Goal: Transaction & Acquisition: Purchase product/service

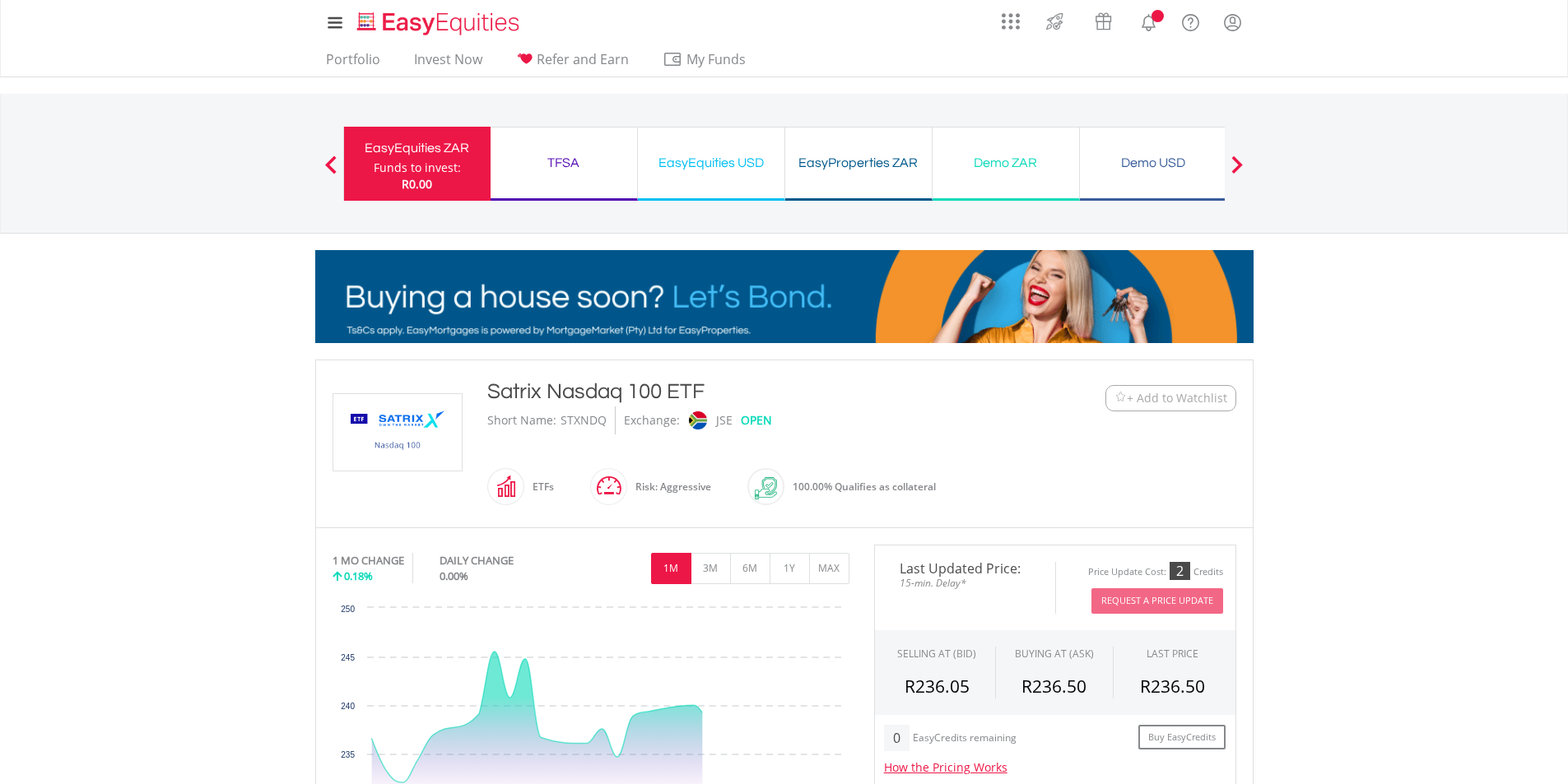
scroll to position [690, 0]
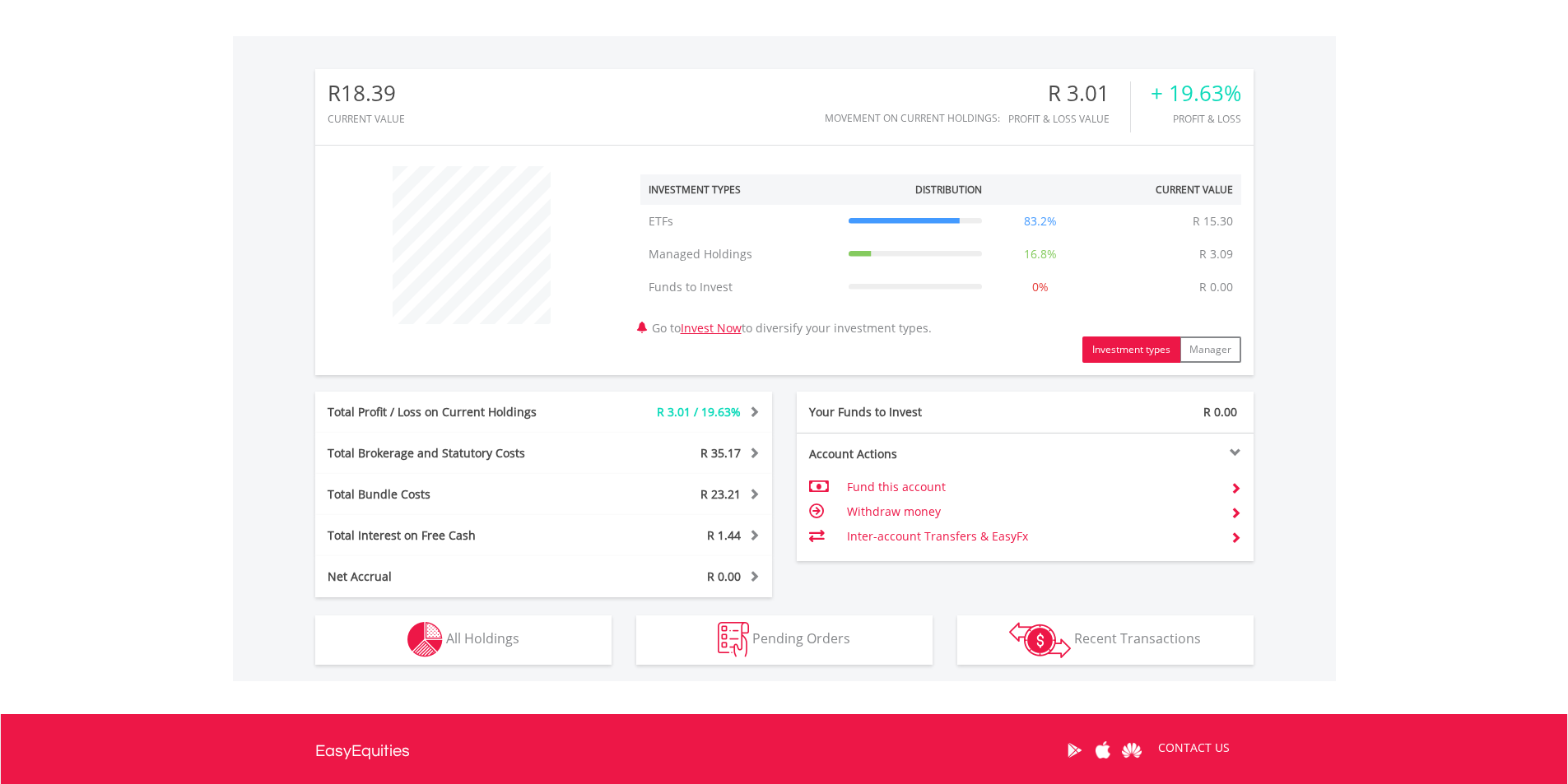
scroll to position [494, 0]
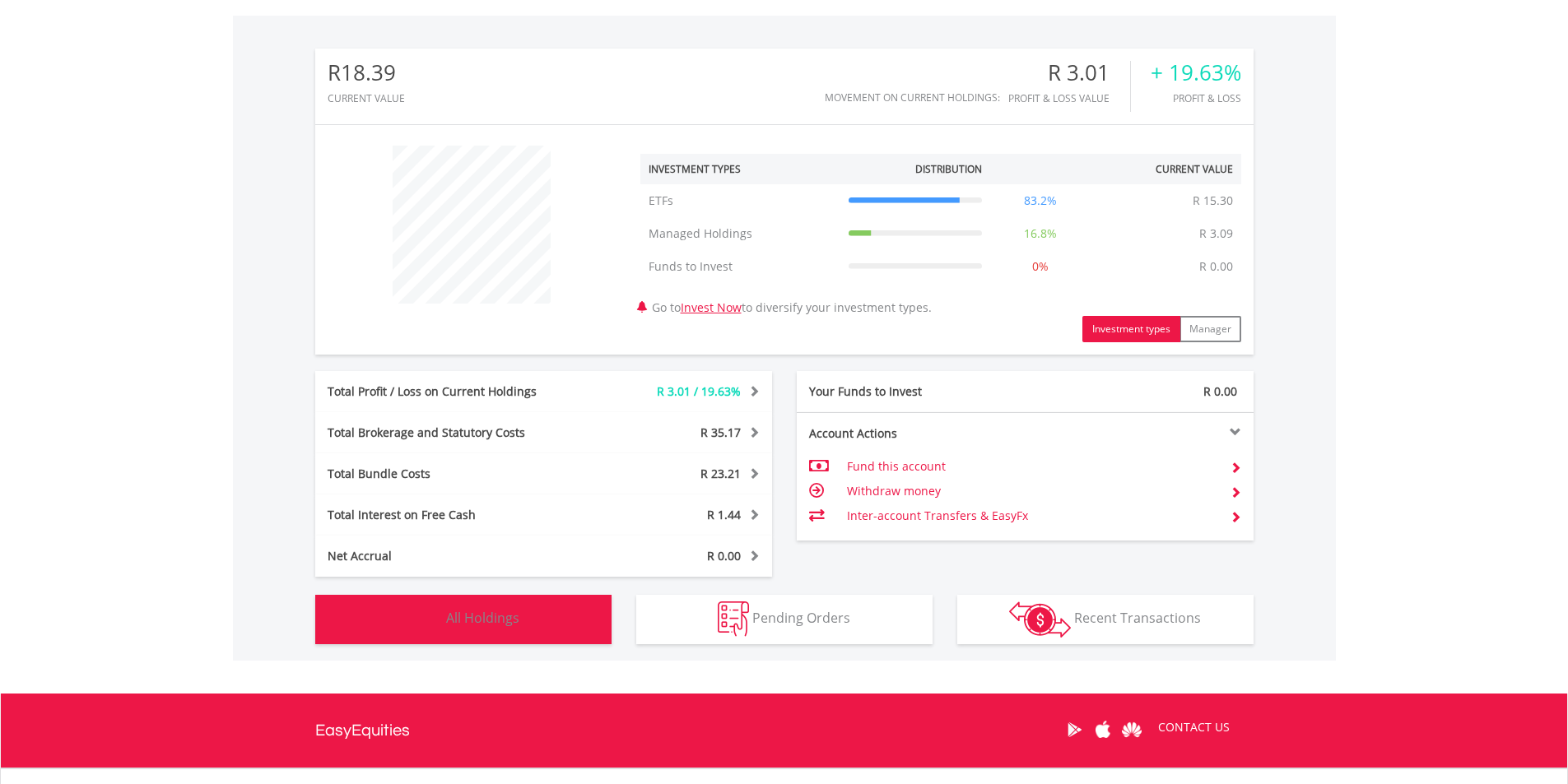
click at [511, 614] on span "All Holdings" at bounding box center [483, 618] width 73 height 18
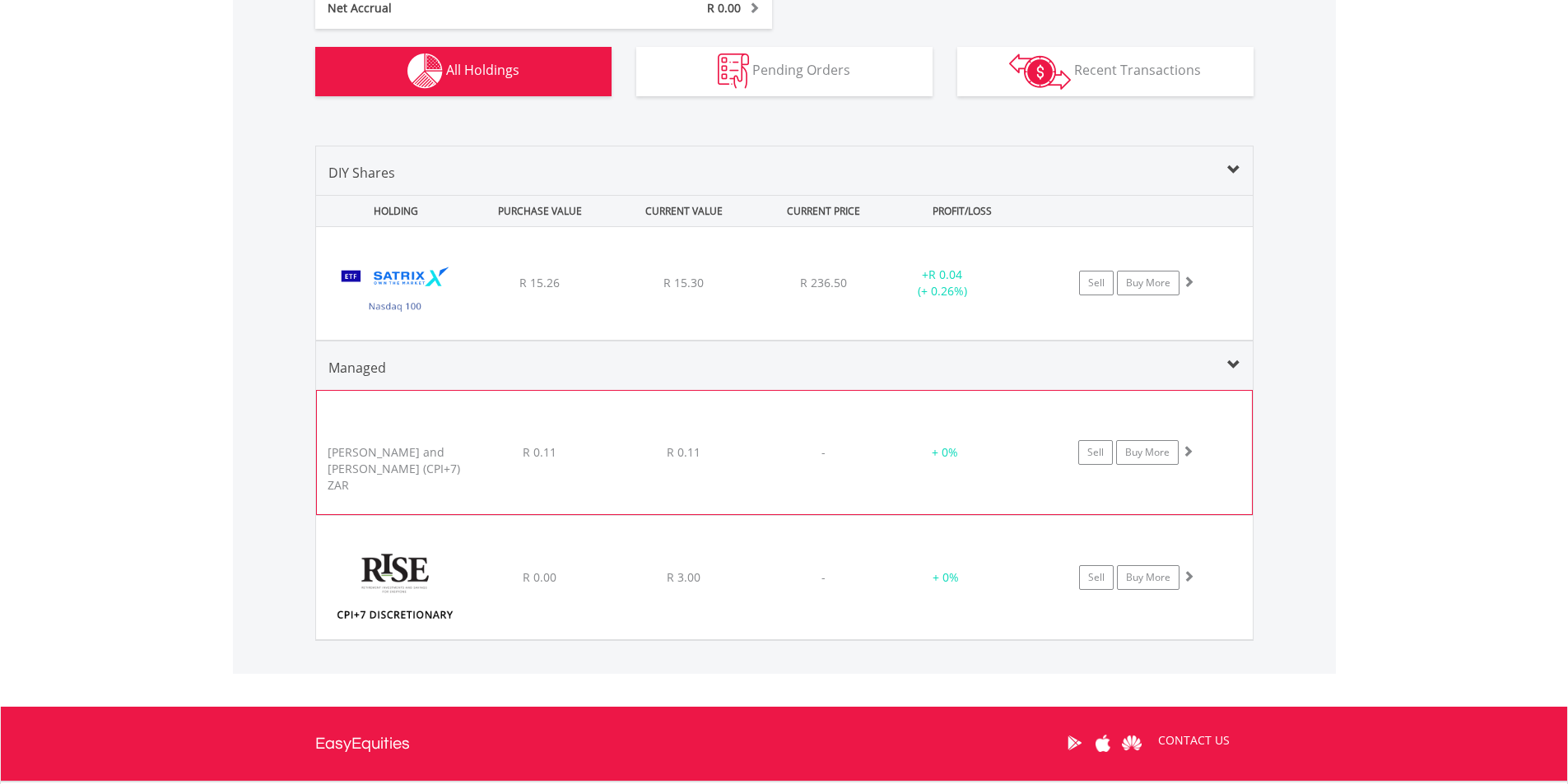
scroll to position [1038, 0]
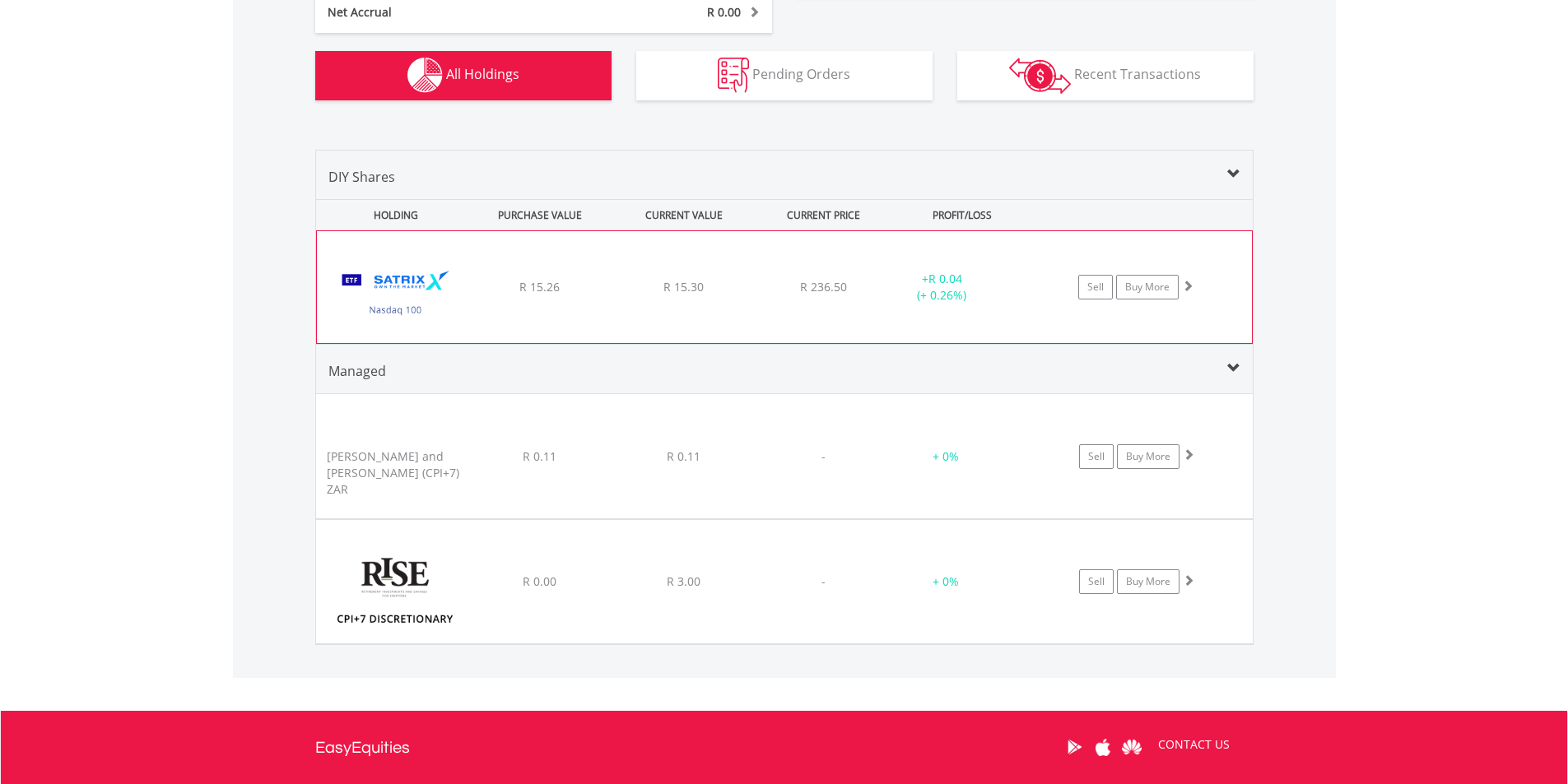
click at [831, 302] on div "﻿ Satrix Nasdaq 100 ETF R 15.26 R 15.30 R 236.50 + R 0.04 (+ 0.26%) Sell Buy Mo…" at bounding box center [784, 287] width 935 height 112
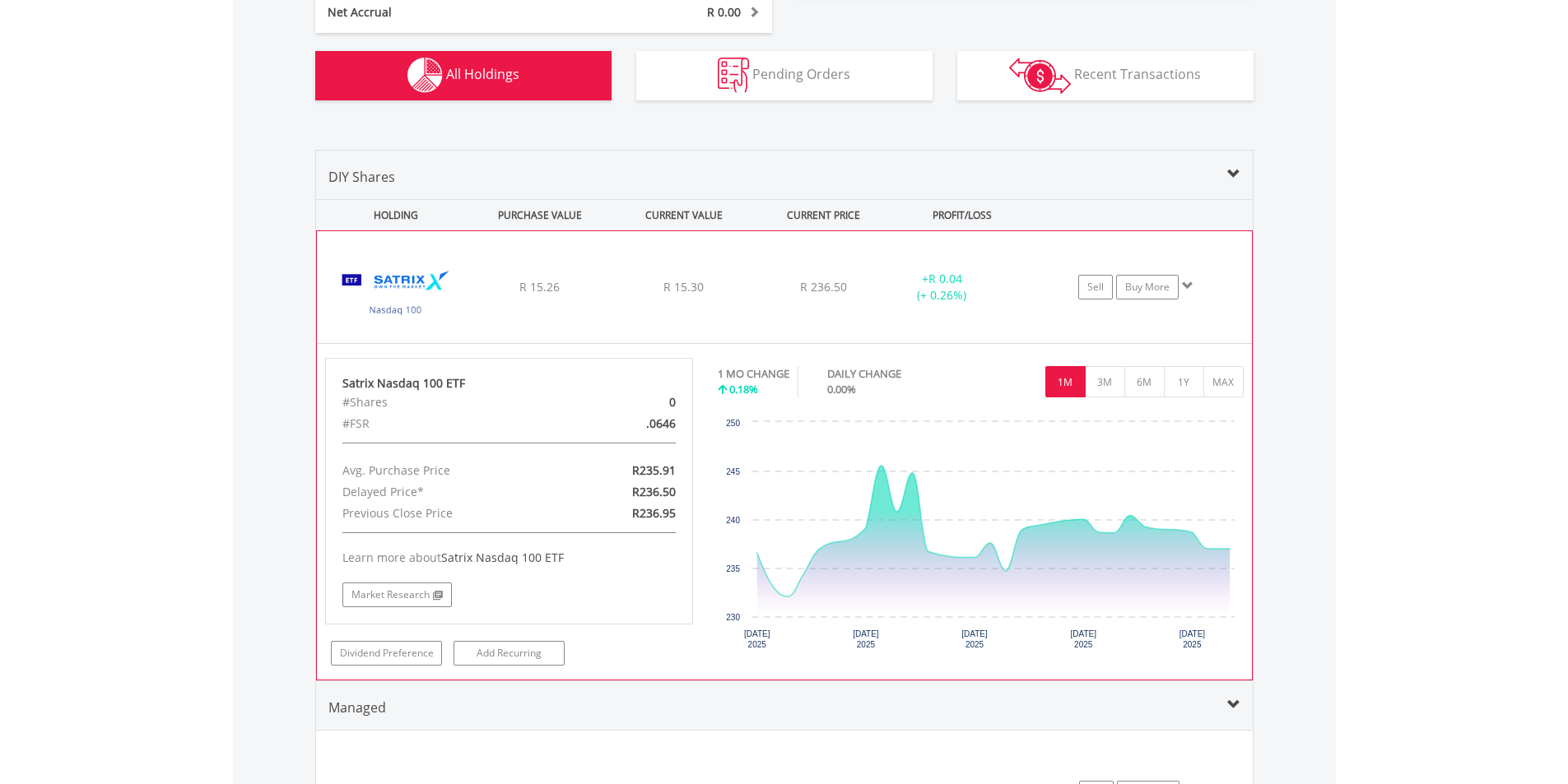
scroll to position [1120, 0]
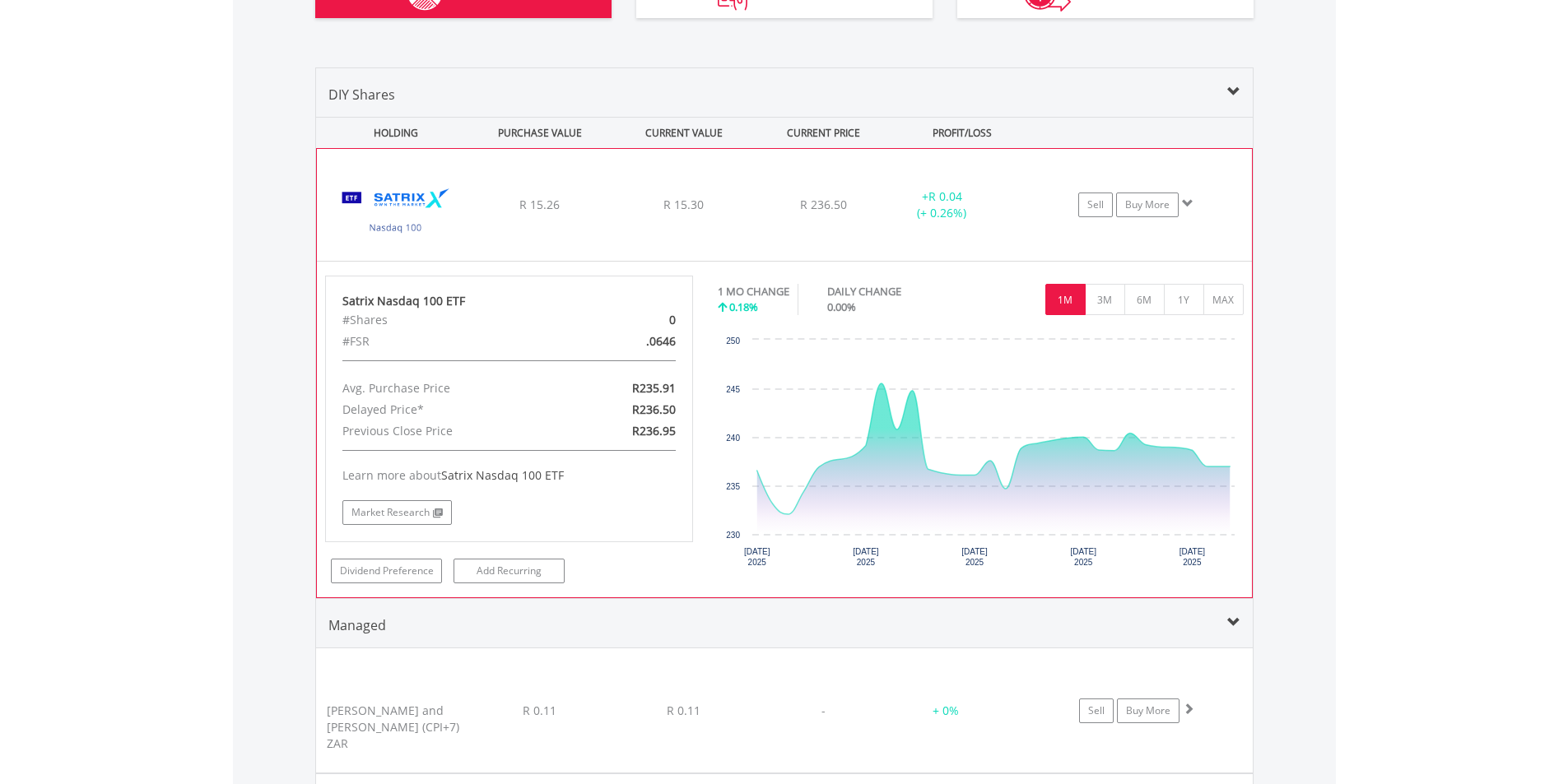
click at [1189, 200] on span at bounding box center [1188, 203] width 11 height 11
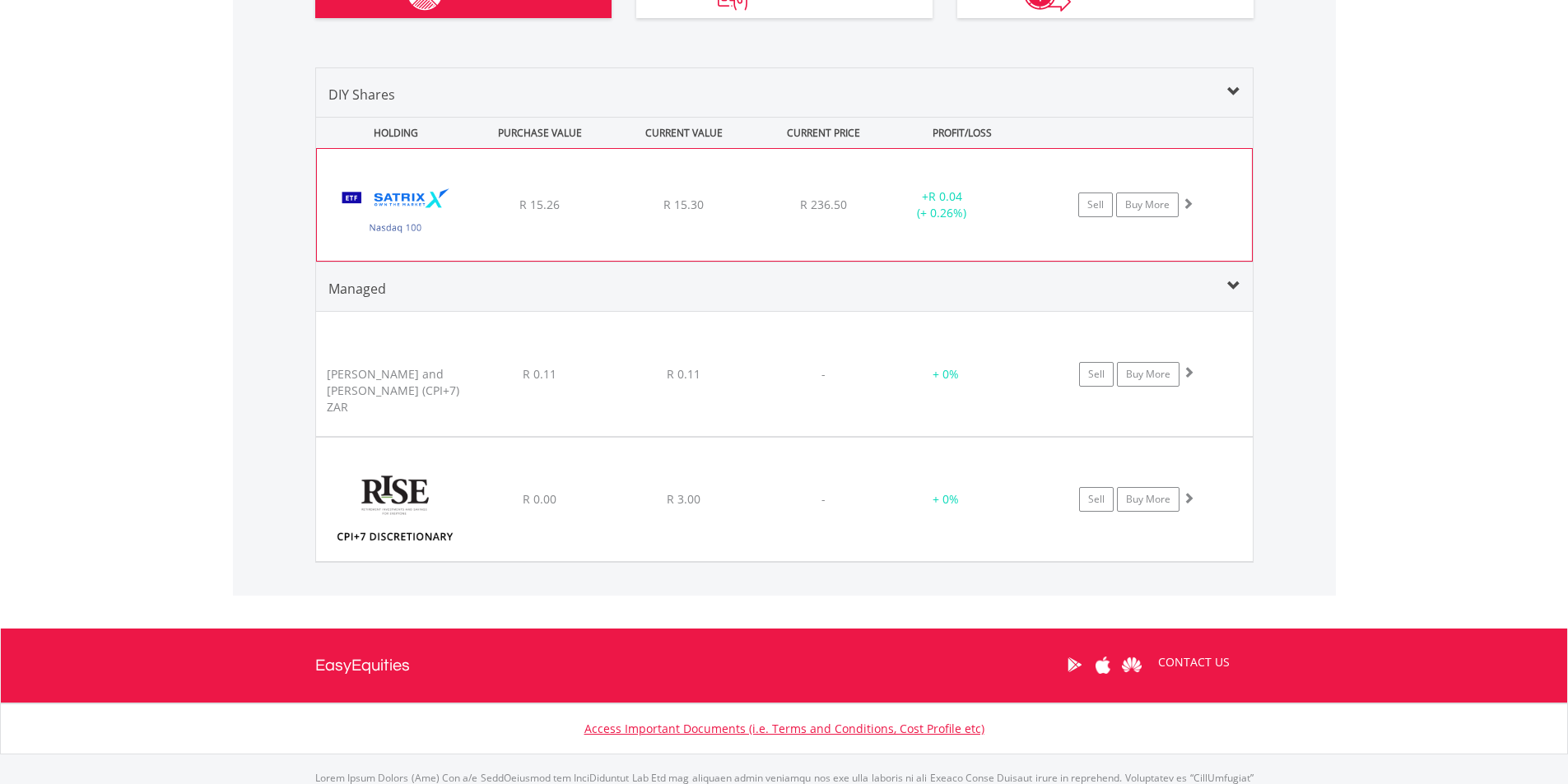
click at [1189, 200] on span at bounding box center [1188, 203] width 11 height 11
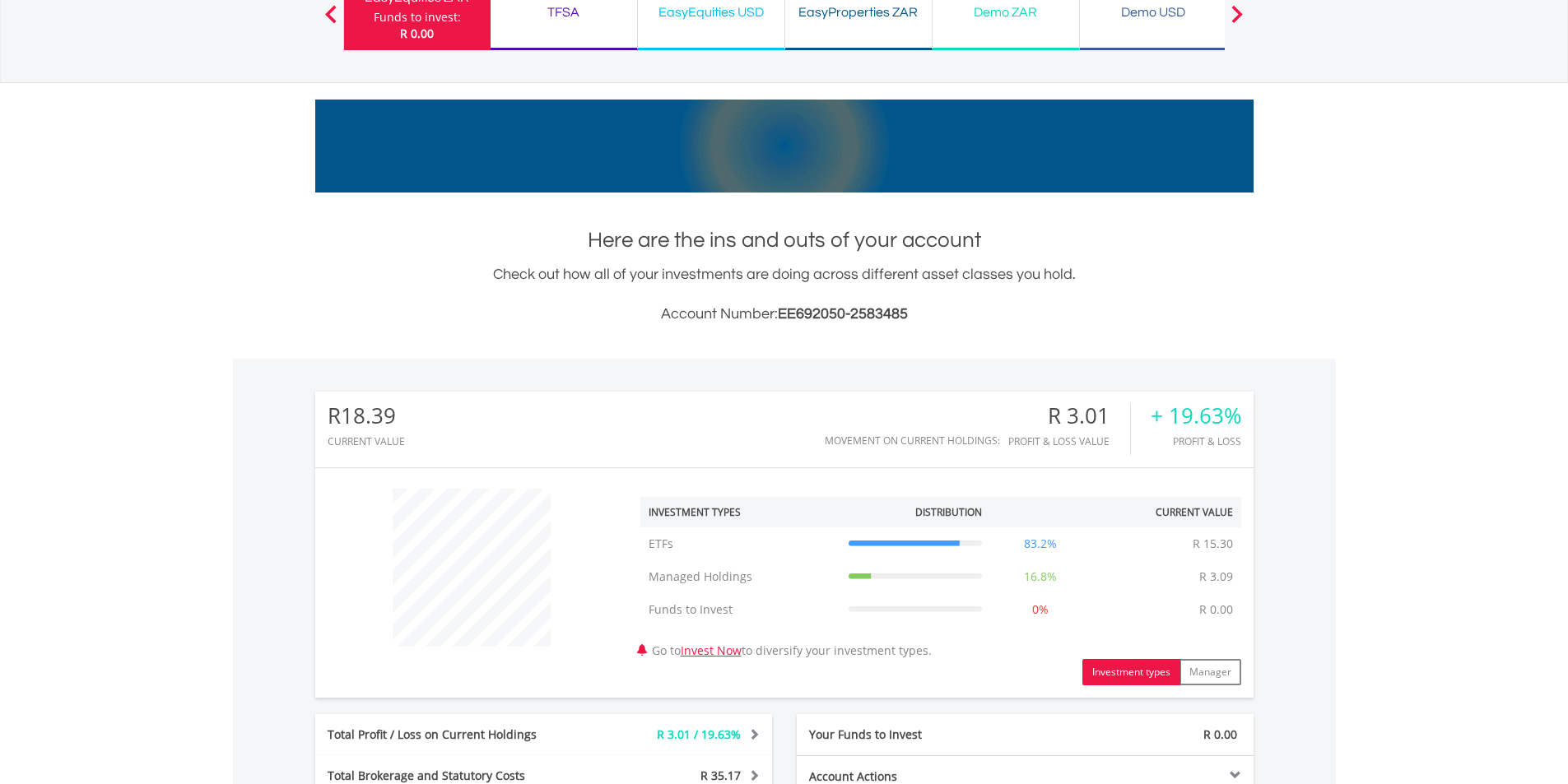
scroll to position [0, 0]
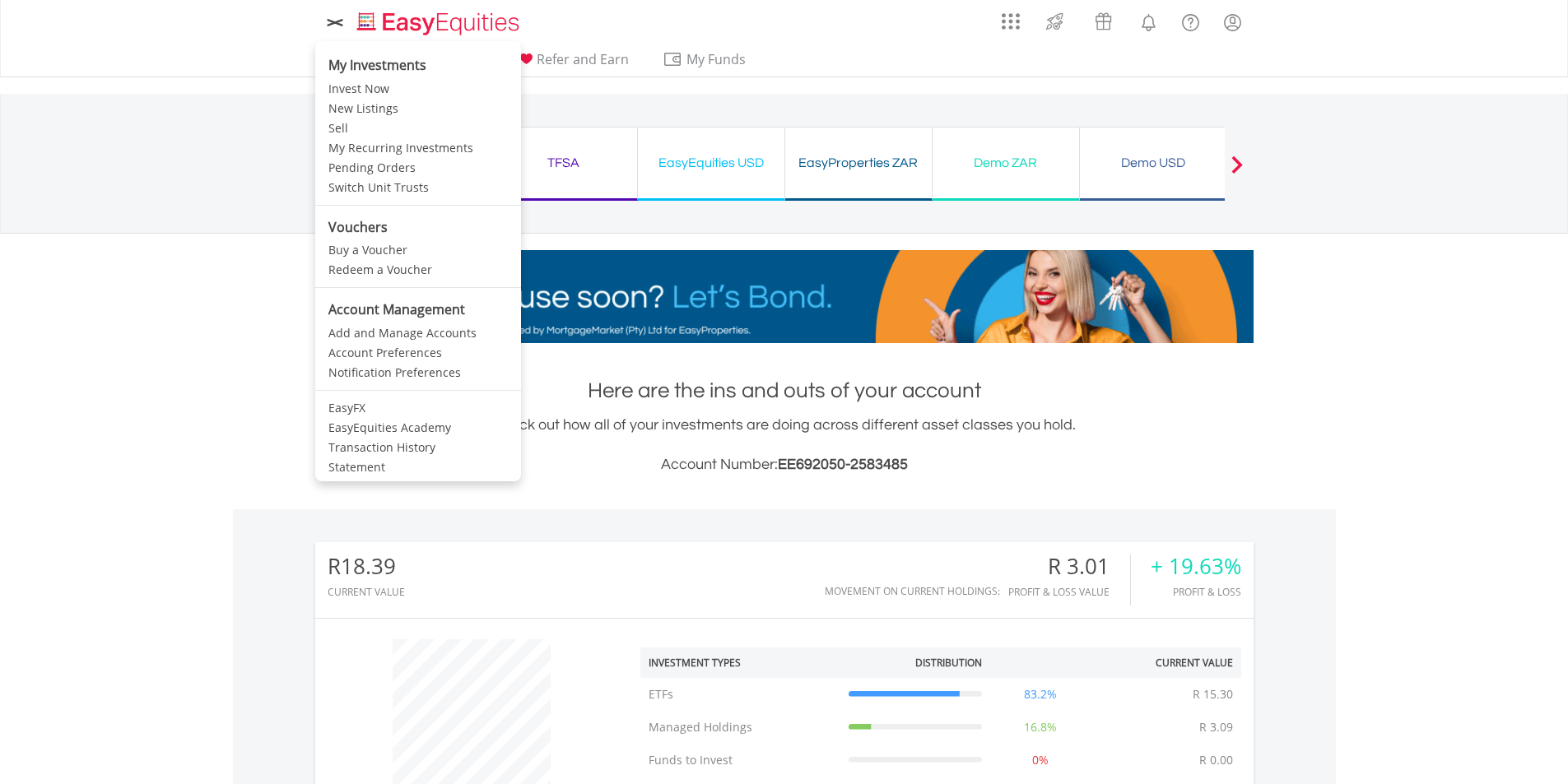
click at [327, 19] on icon at bounding box center [335, 22] width 23 height 20
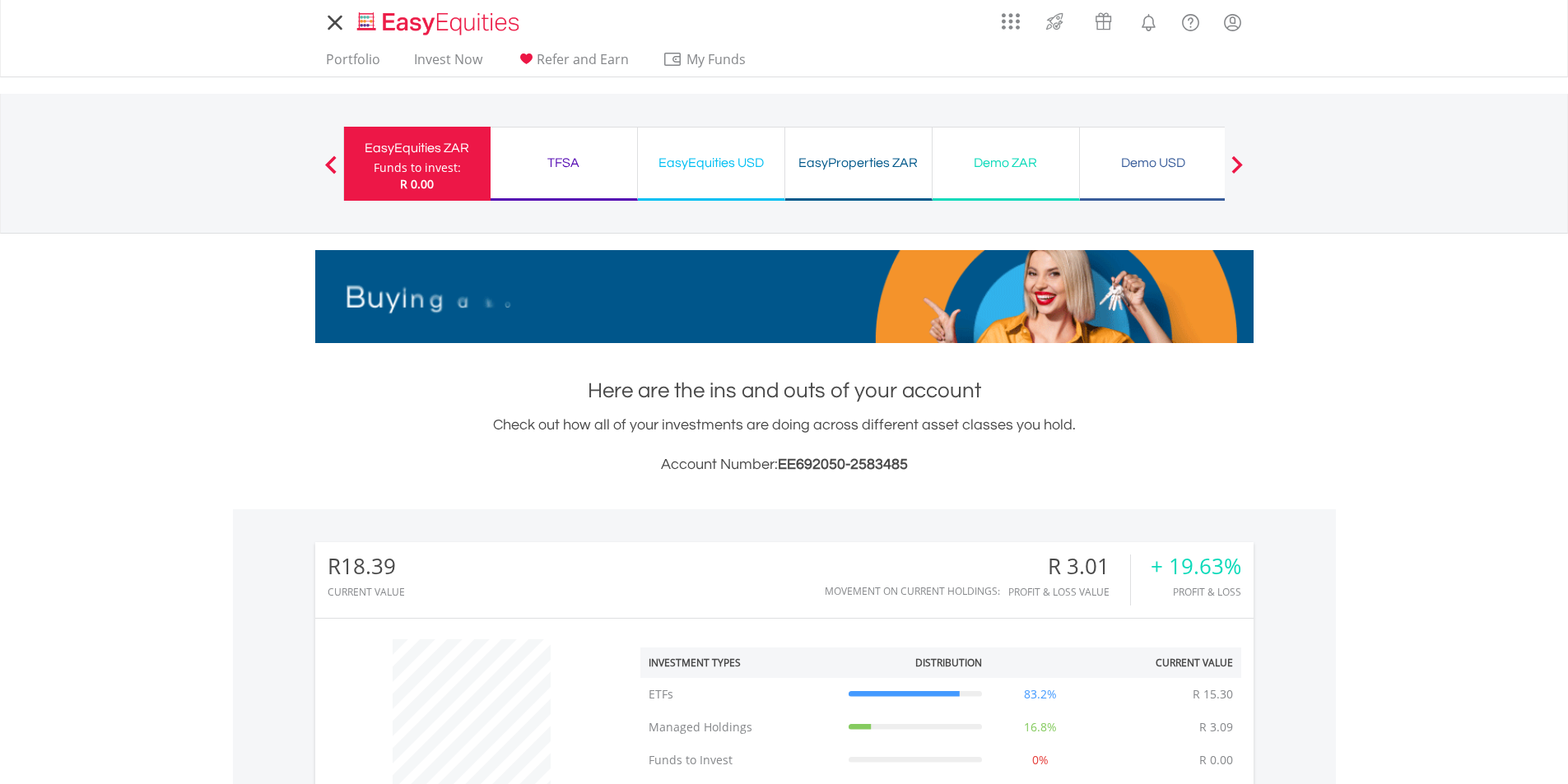
click at [327, 19] on icon at bounding box center [335, 22] width 23 height 20
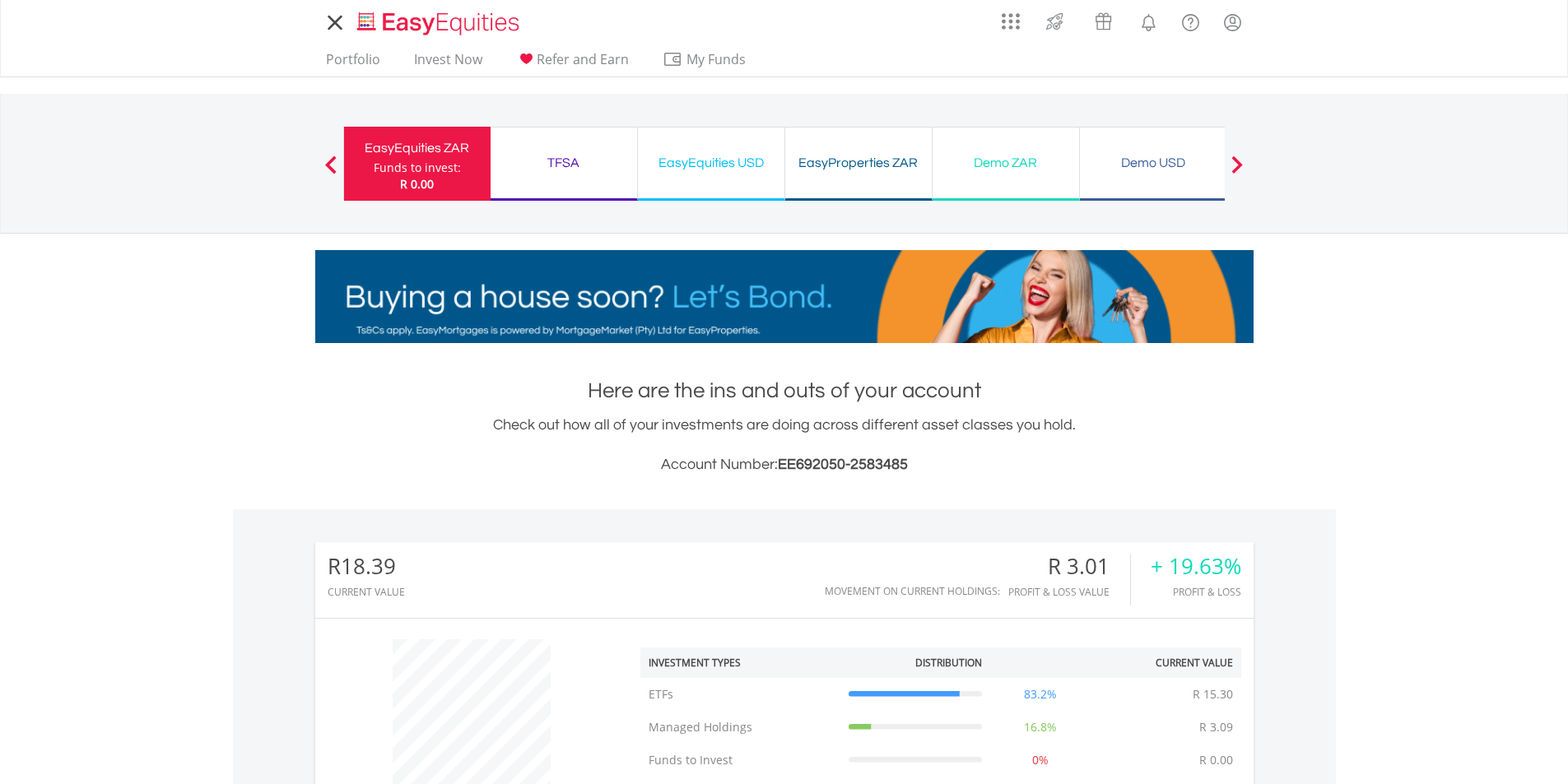
click at [179, 103] on nav "Previous EasyEquities ZAR Funds to invest: R 0.00 TFSA Funds to invest: R 0.00 …" at bounding box center [784, 164] width 1568 height 140
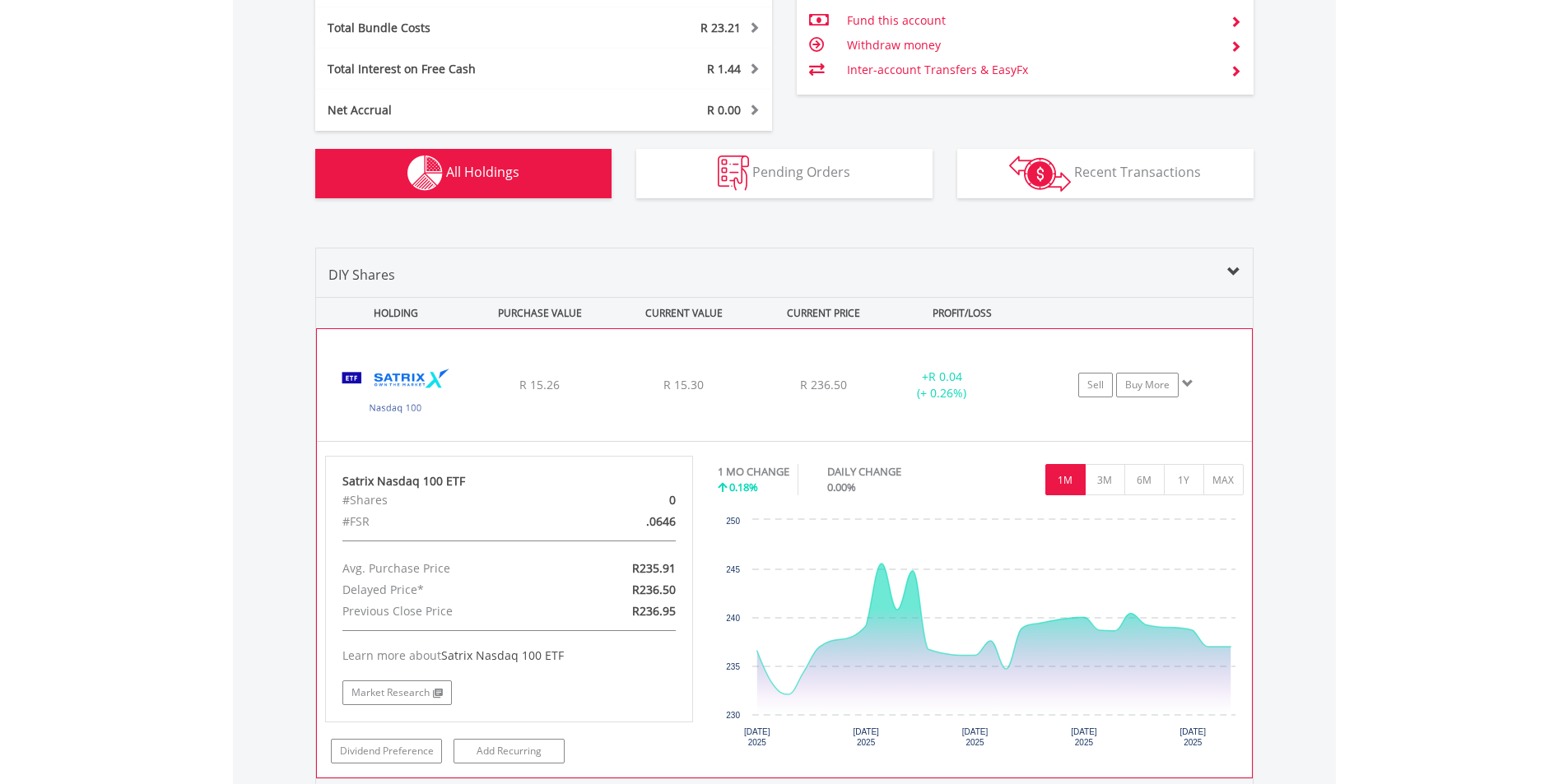
scroll to position [988, 0]
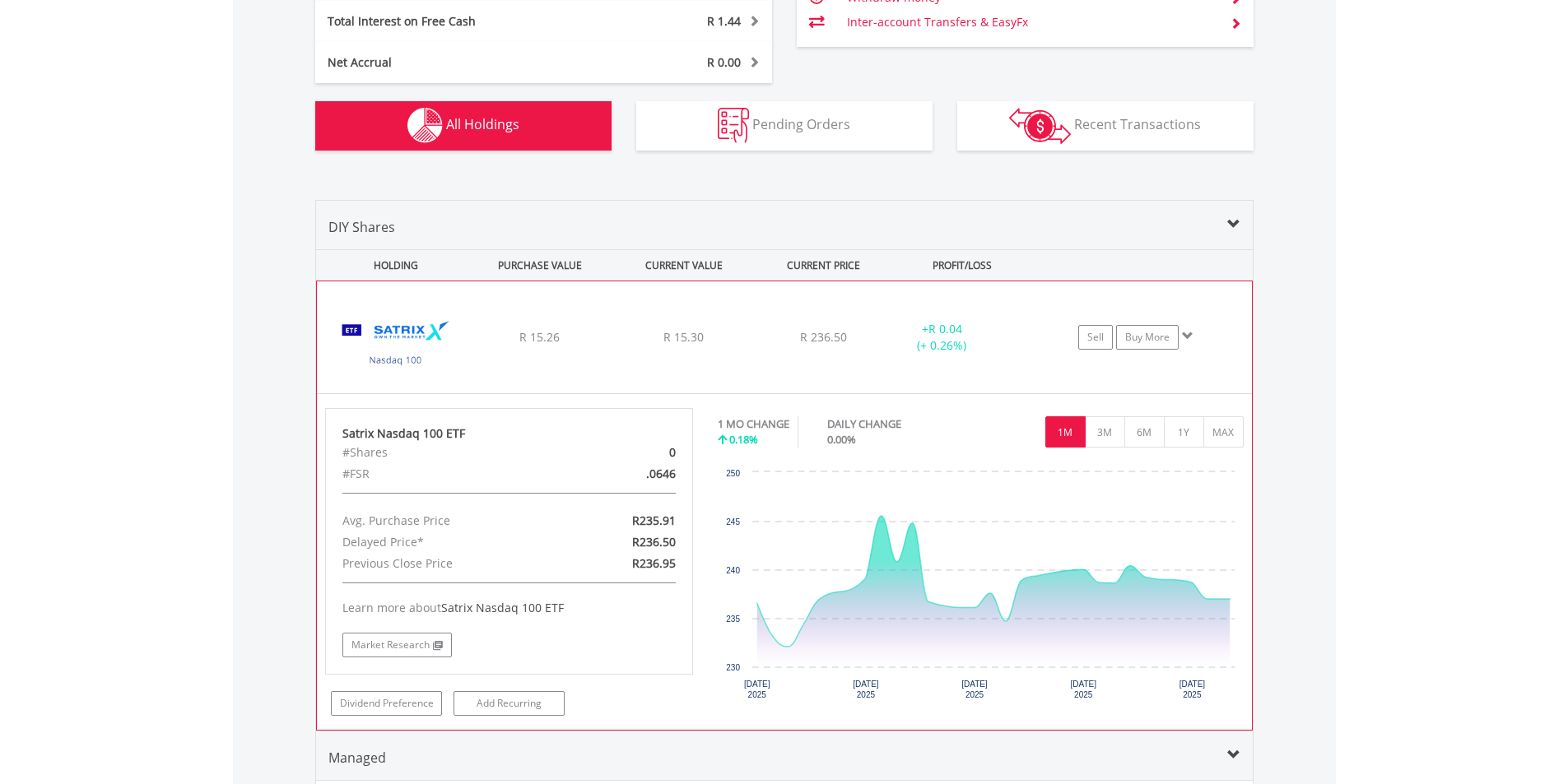
click at [578, 332] on div "R 15.26" at bounding box center [539, 338] width 140 height 17
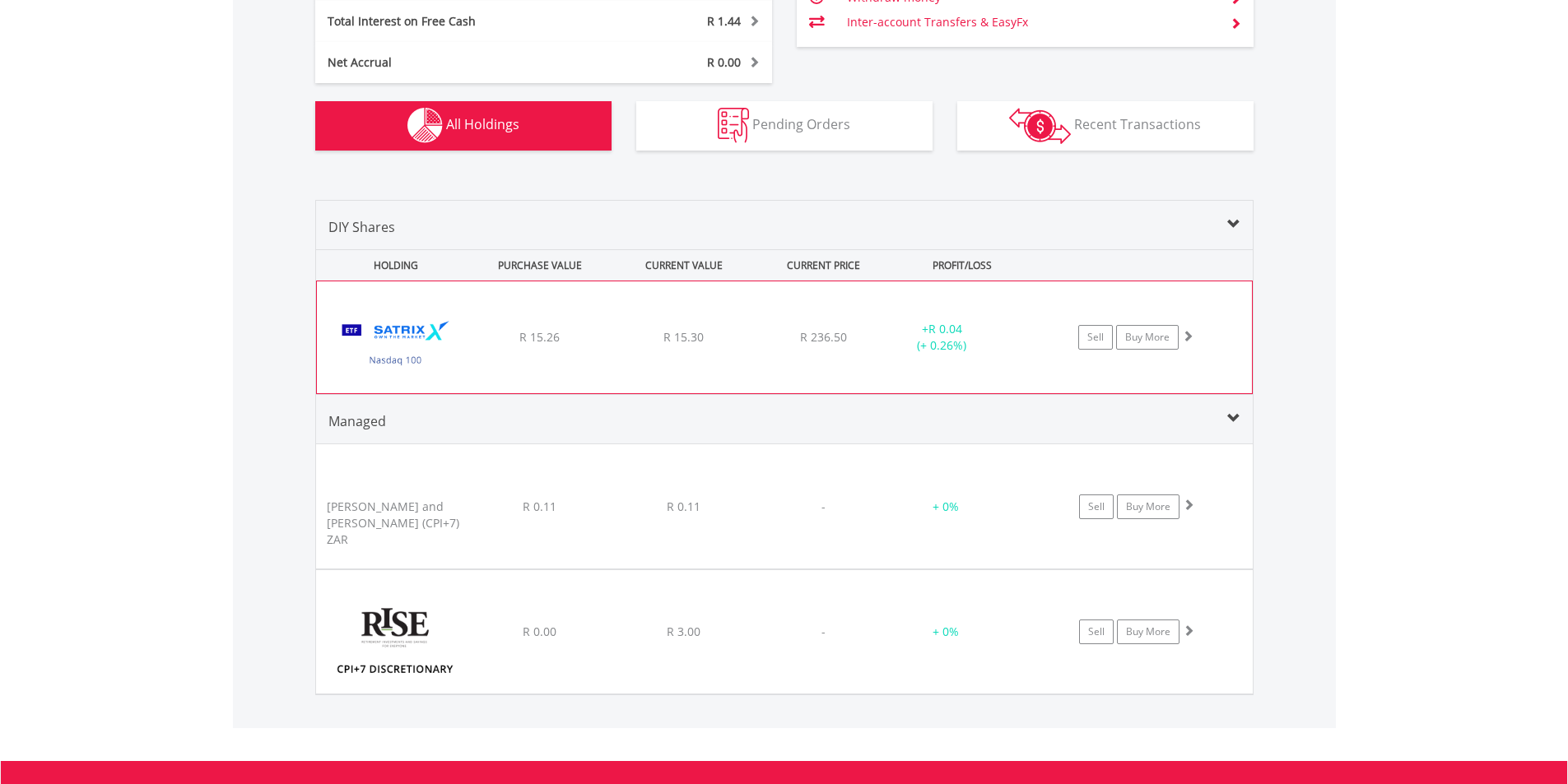
click at [587, 337] on div "R 15.26" at bounding box center [539, 338] width 140 height 17
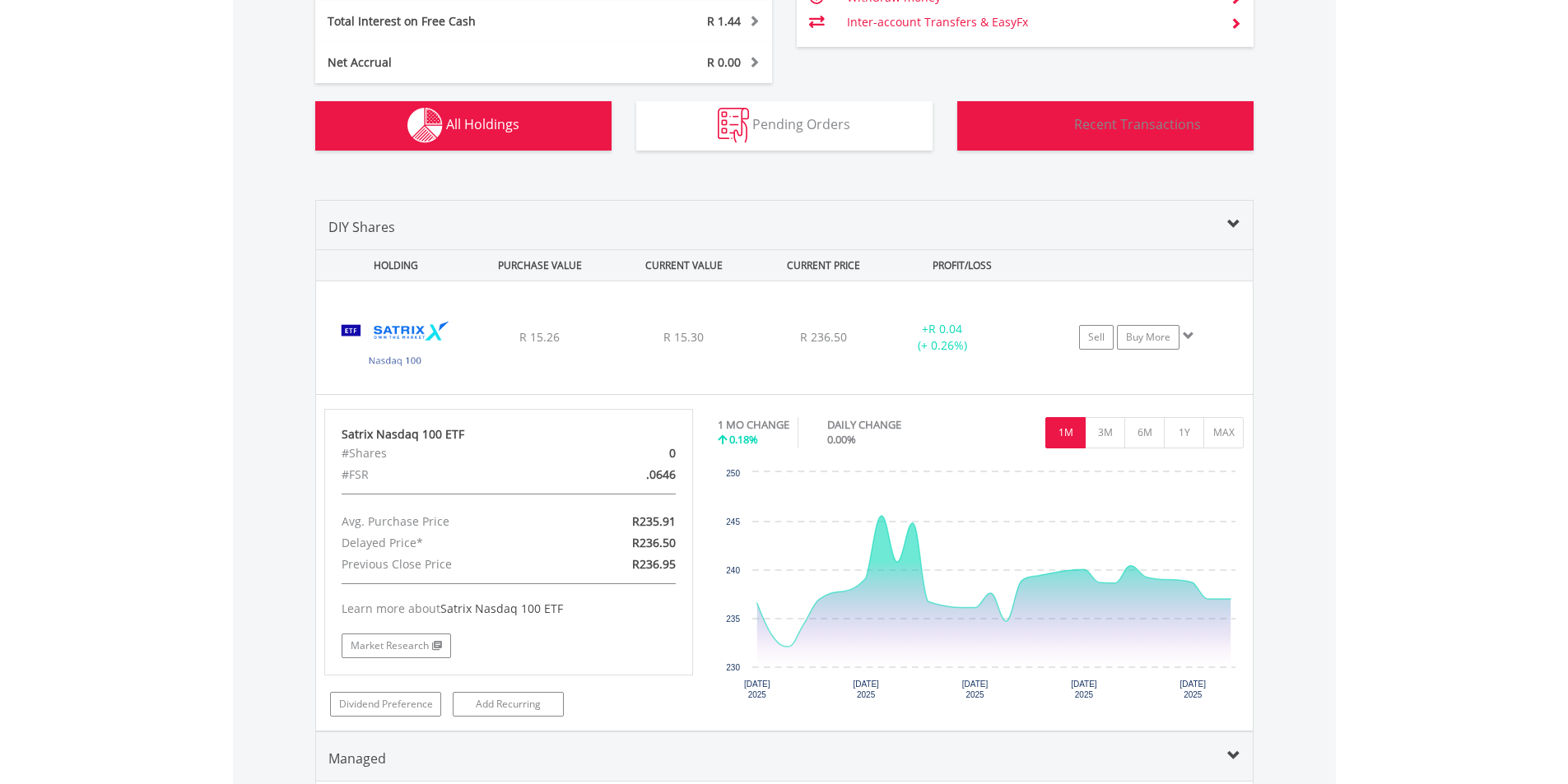
click at [1060, 128] on img "button" at bounding box center [1040, 126] width 61 height 36
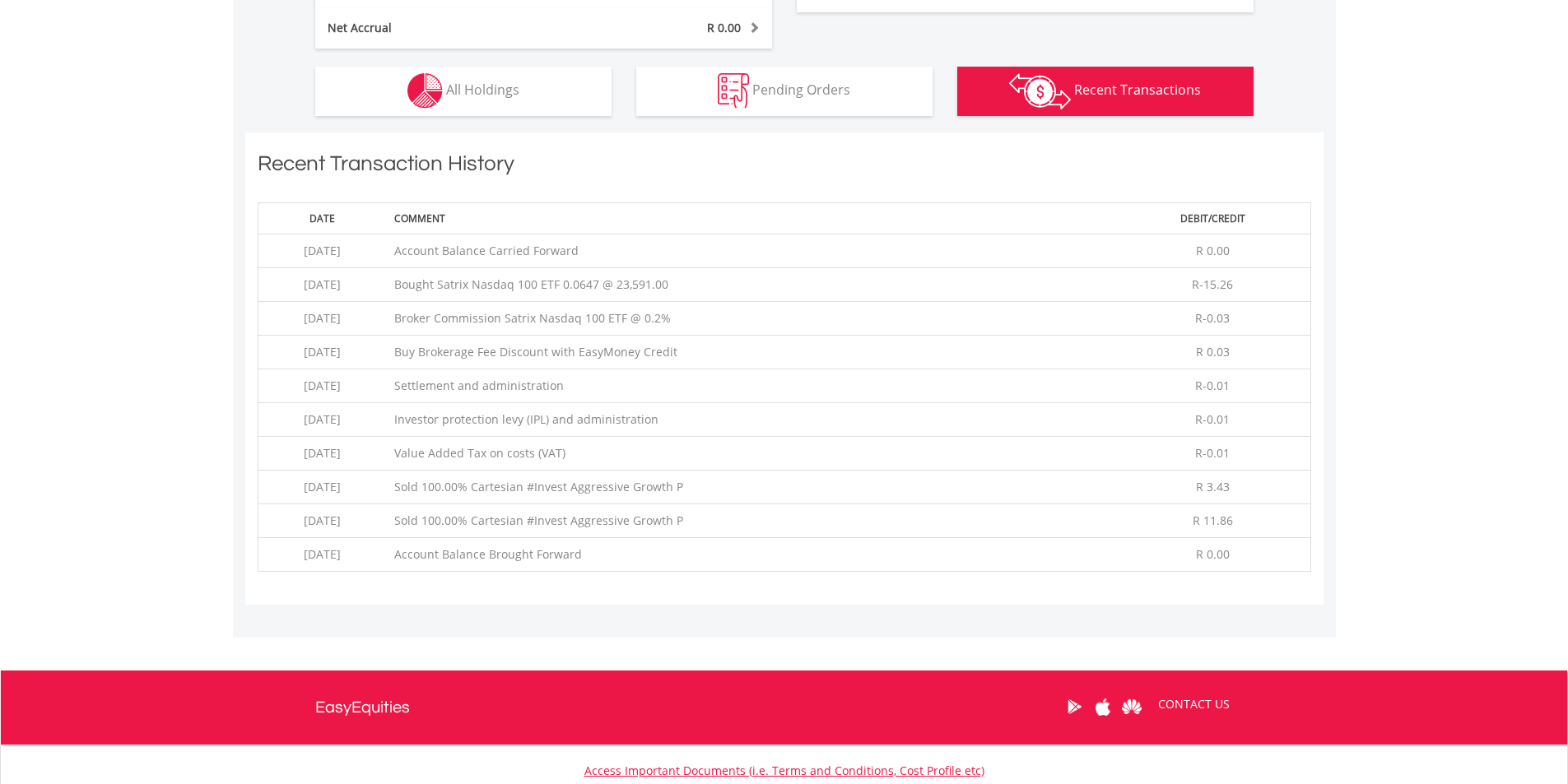
scroll to position [899, 0]
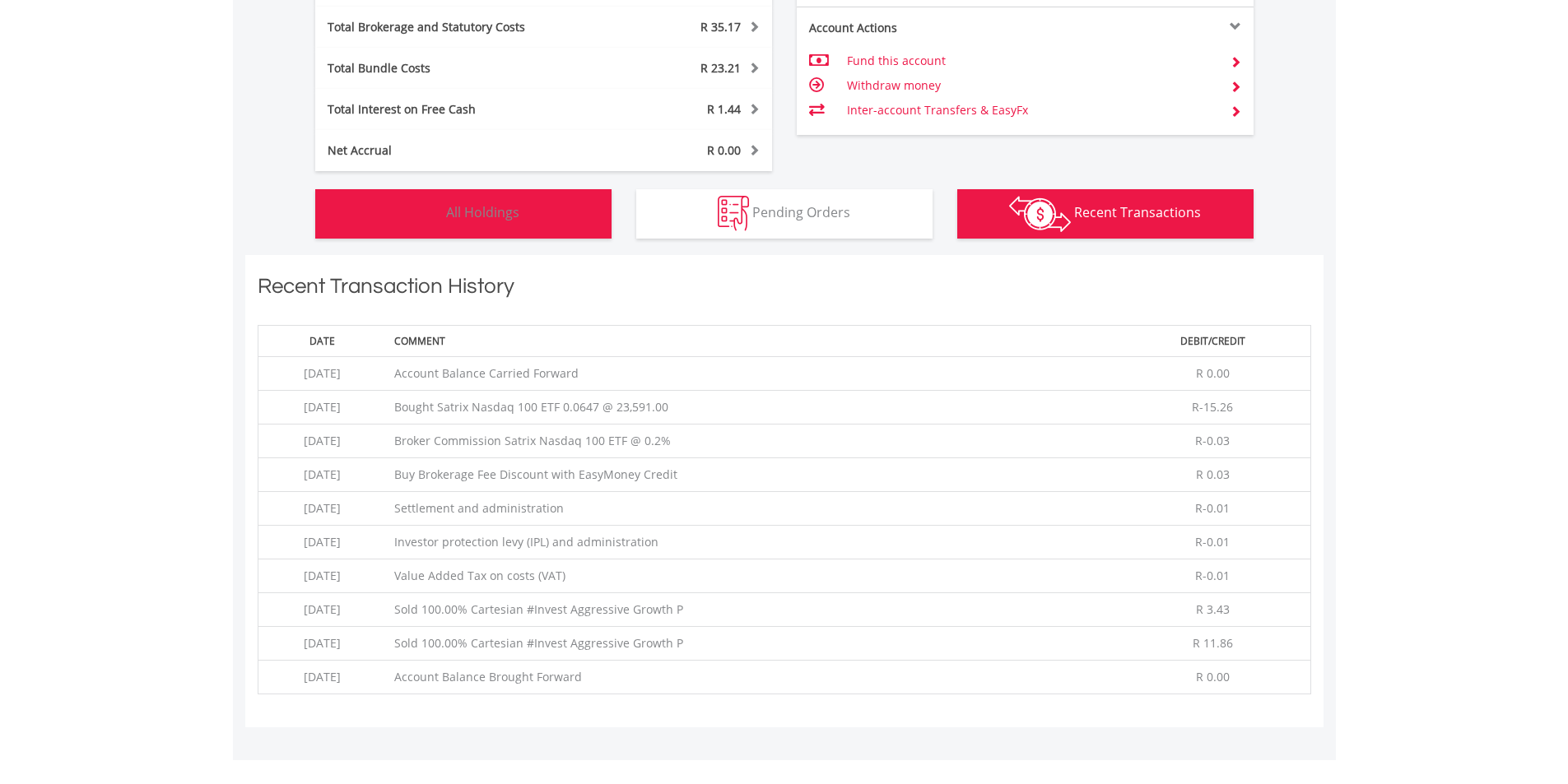
click at [537, 221] on button "Holdings All Holdings" at bounding box center [463, 214] width 297 height 49
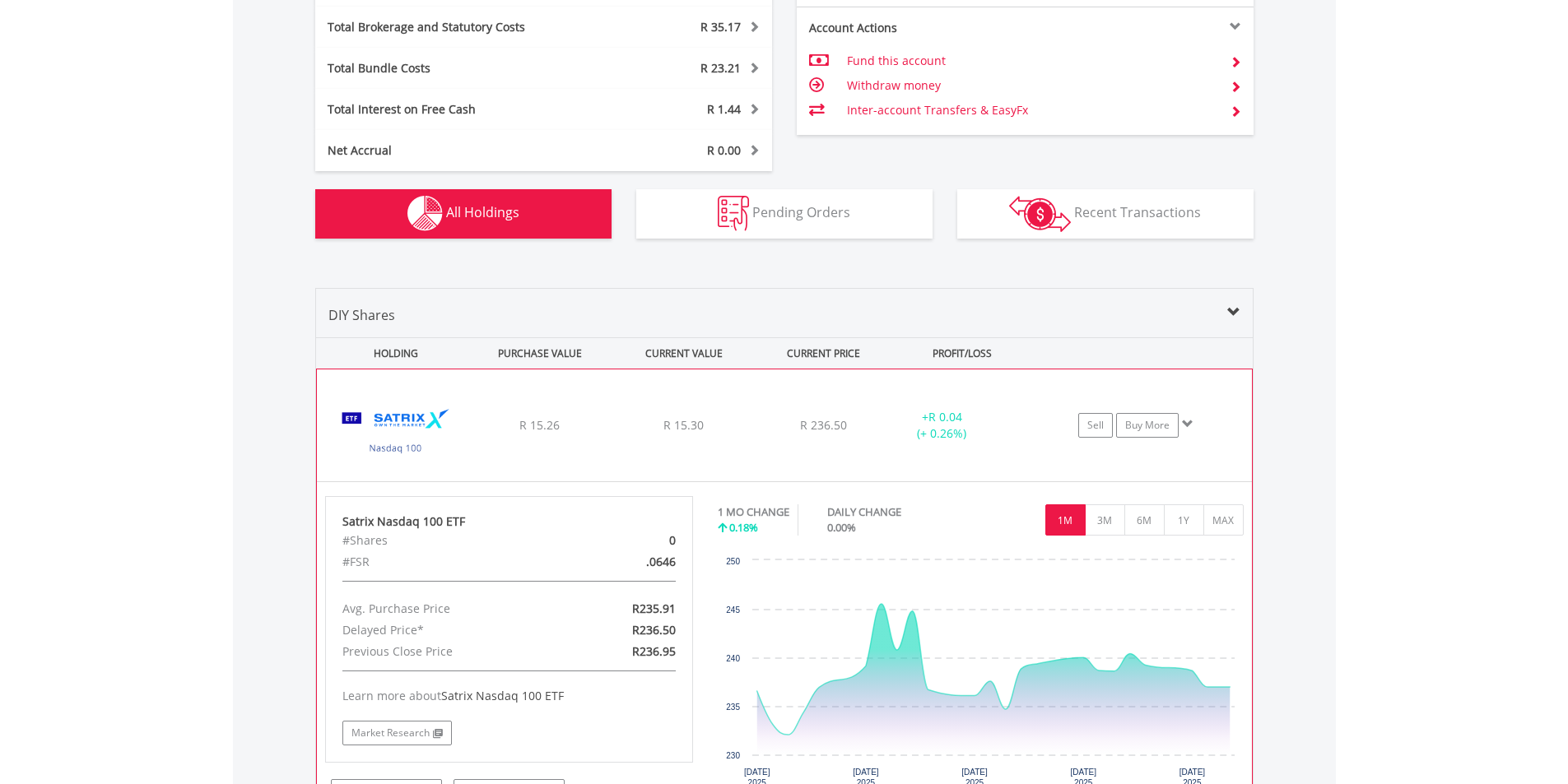
click at [520, 436] on div "﻿ Satrix Nasdaq 100 ETF R 15.26 R 15.30 R 236.50 + R 0.04 (+ 0.26%) Sell Buy Mo…" at bounding box center [784, 425] width 935 height 112
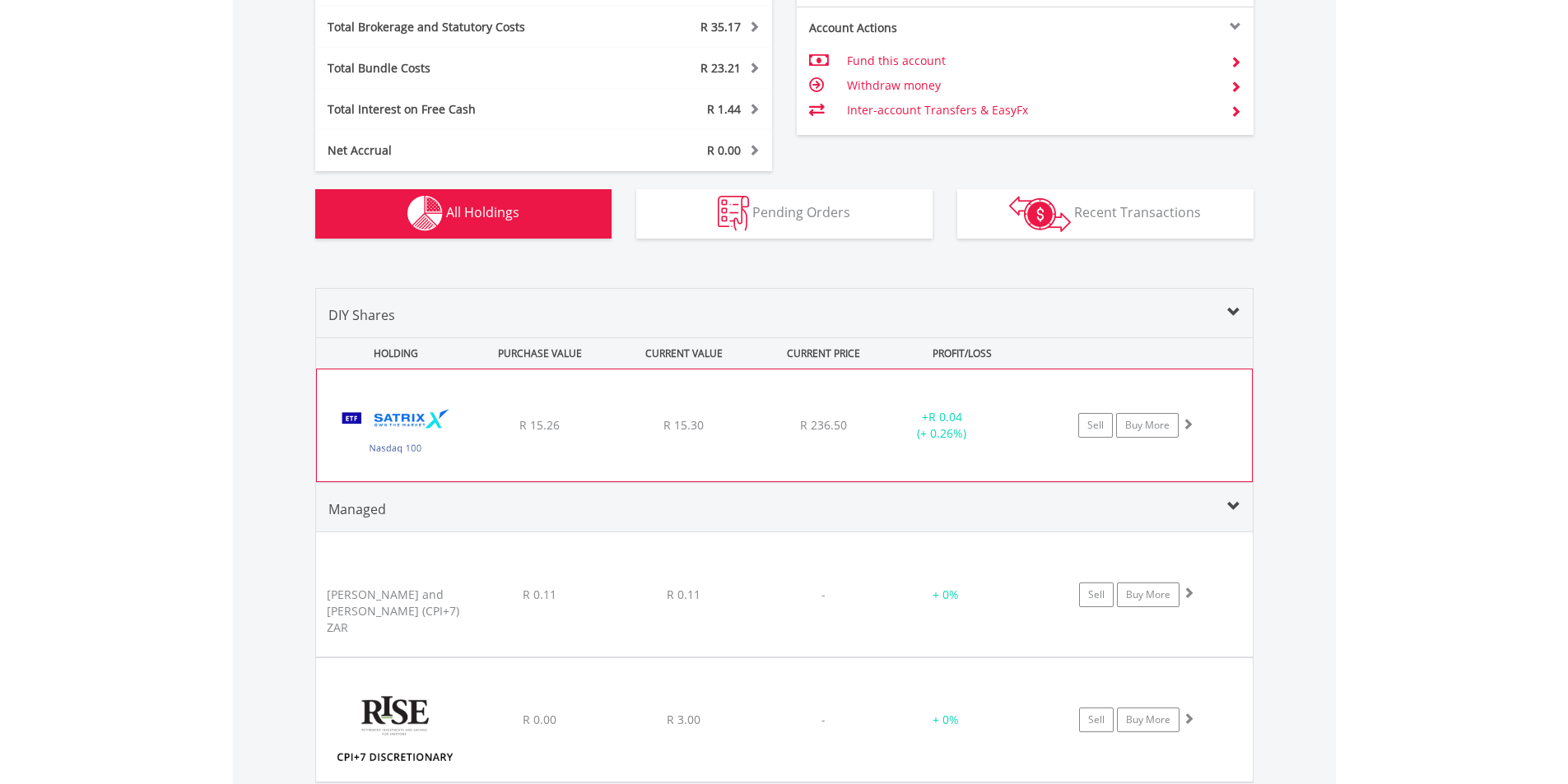
drag, startPoint x: 593, startPoint y: 358, endPoint x: 586, endPoint y: 371, distance: 14.8
click at [591, 362] on div "PURCHASE VALUE" at bounding box center [539, 353] width 140 height 31
click at [575, 417] on div "﻿ Satrix Nasdaq 100 ETF R 15.26 R 15.30 R 236.50 + R 0.04 (+ 0.26%) Sell Buy Mo…" at bounding box center [784, 425] width 935 height 112
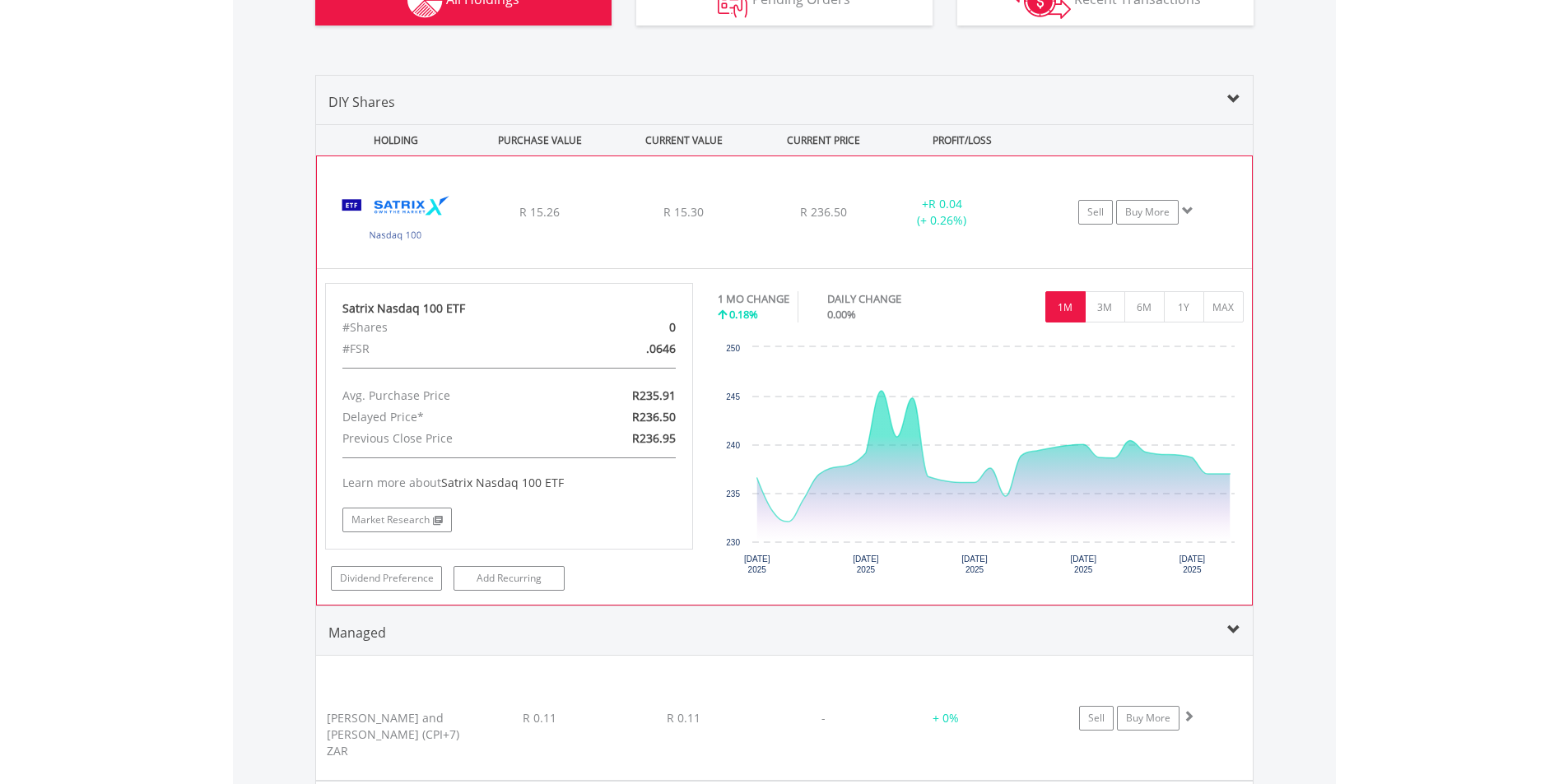
scroll to position [1147, 0]
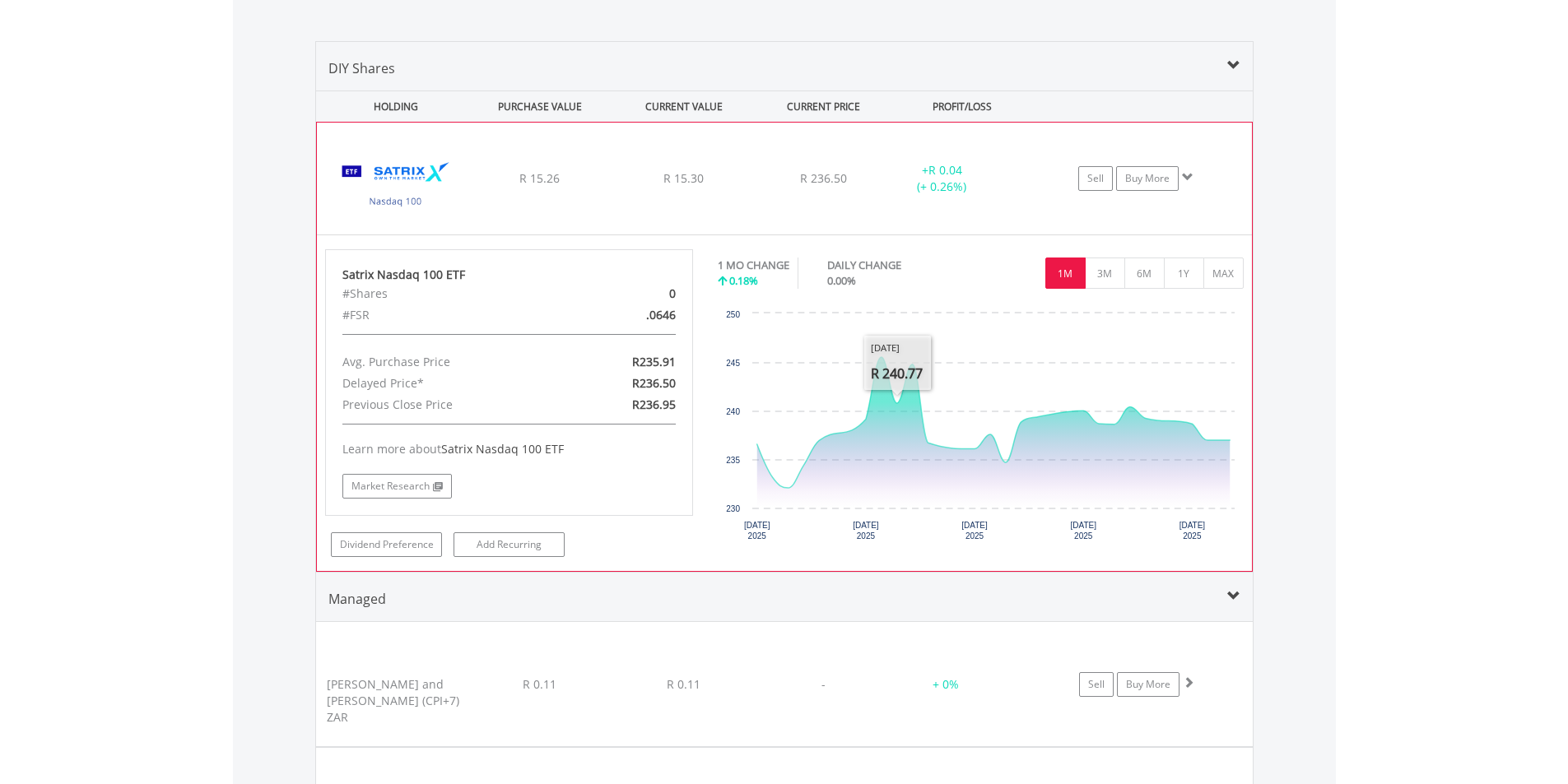
click at [1207, 290] on div "1 MO CHANGE 0.18% DAILY CHANGE 0.00% 1M 3M 6M 1Y MAX" at bounding box center [980, 276] width 525 height 55
click at [1215, 281] on button "MAX" at bounding box center [1223, 273] width 40 height 32
